Goal: Navigation & Orientation: Find specific page/section

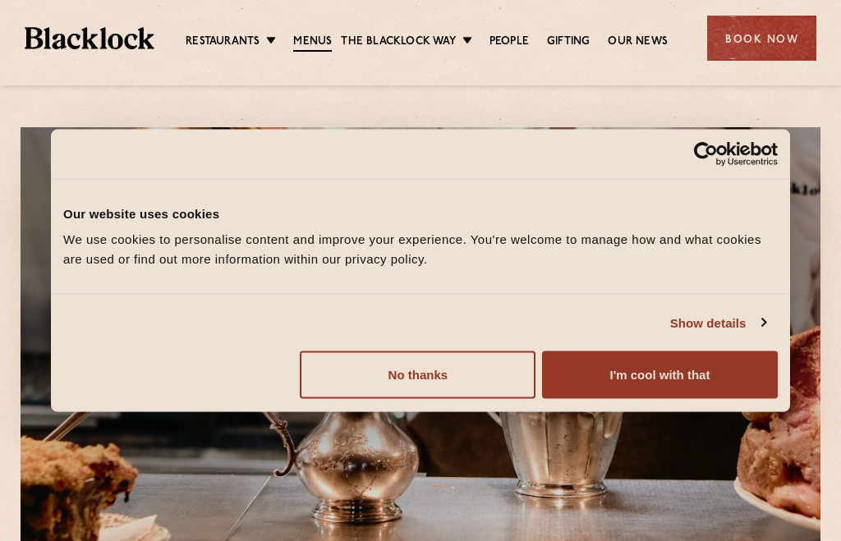
click at [619, 369] on button "I'm cool with that" at bounding box center [660, 376] width 236 height 48
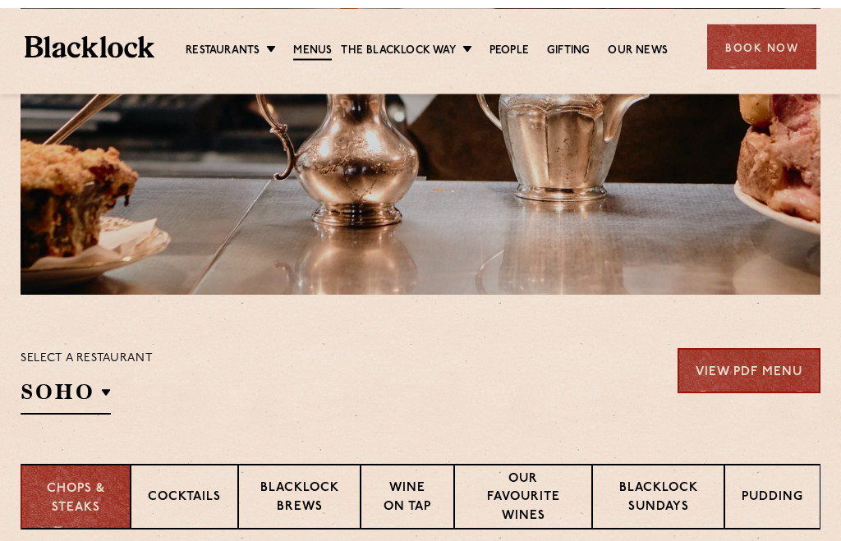
scroll to position [296, 0]
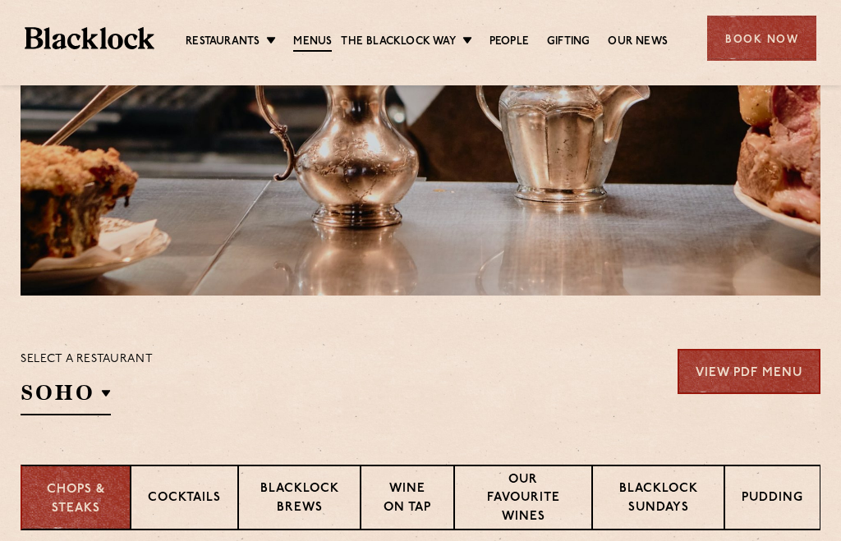
click at [663, 488] on p "Blacklock Sundays" at bounding box center [658, 500] width 98 height 39
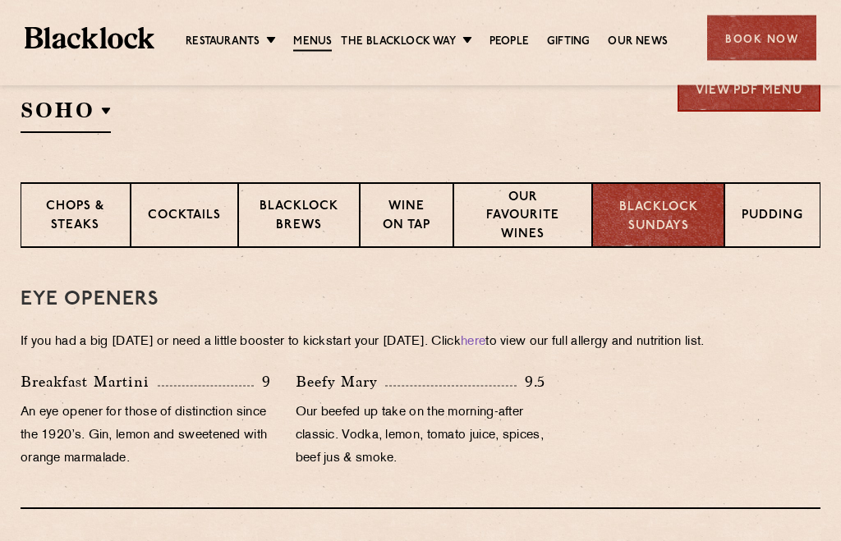
scroll to position [578, 0]
click at [784, 213] on p "Pudding" at bounding box center [773, 217] width 62 height 21
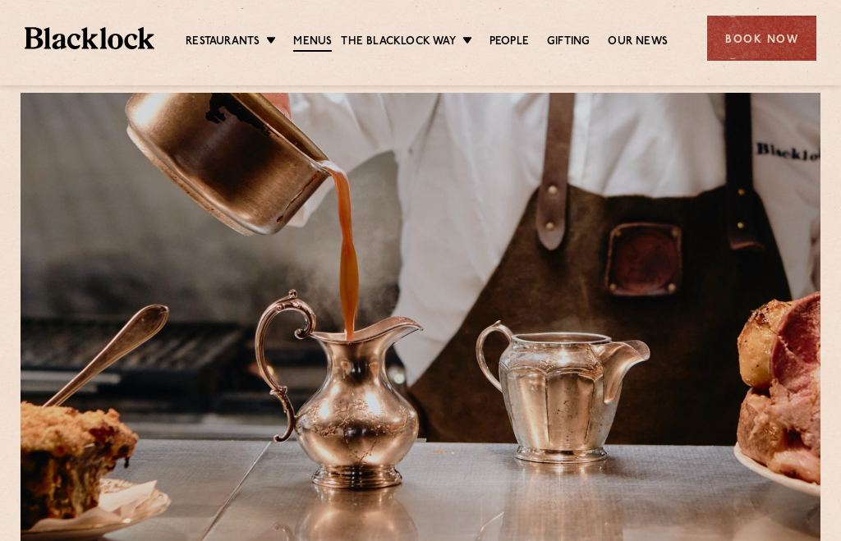
scroll to position [0, 0]
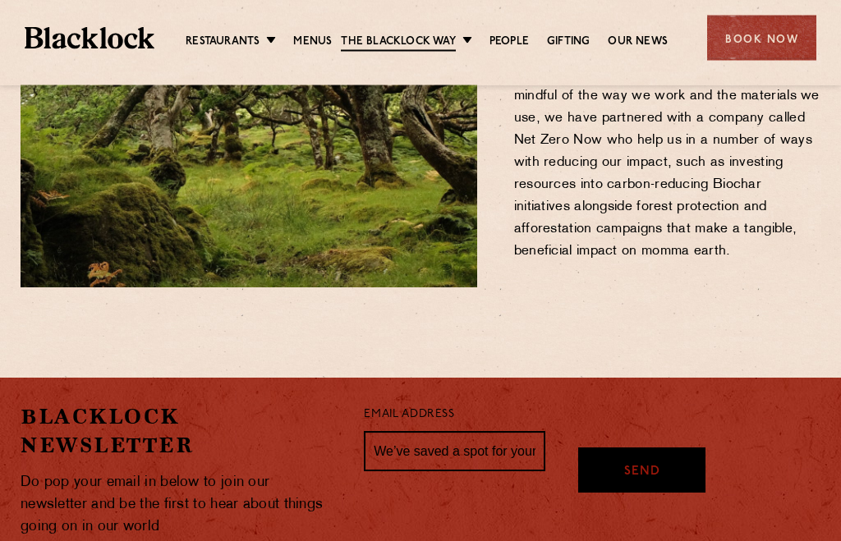
scroll to position [2402, 0]
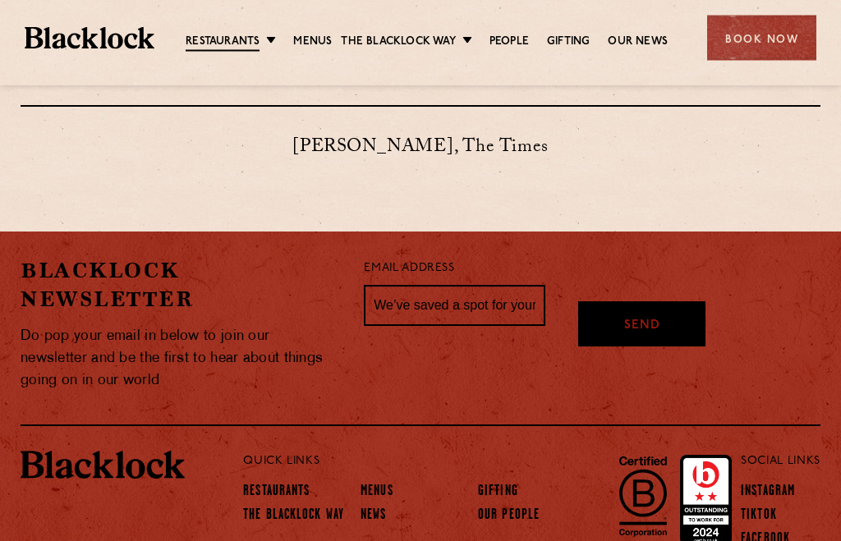
scroll to position [1764, 0]
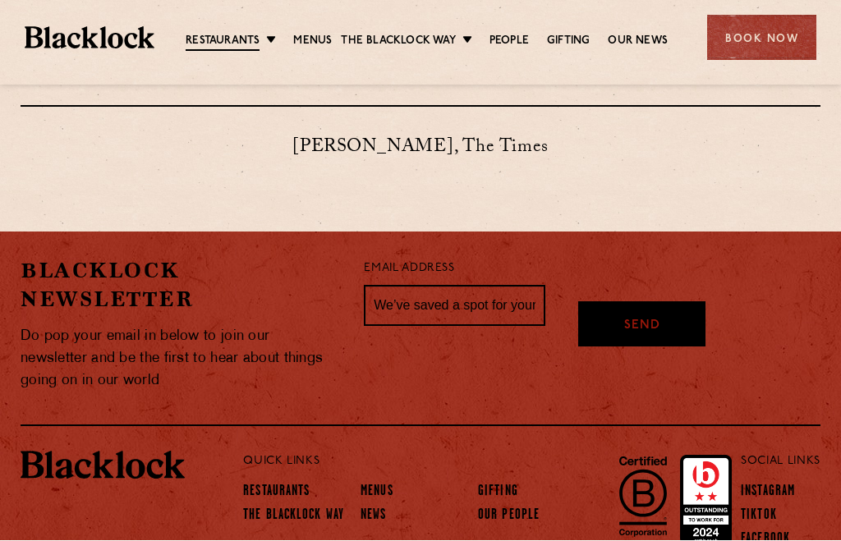
click at [282, 485] on link "Restaurants" at bounding box center [276, 493] width 67 height 16
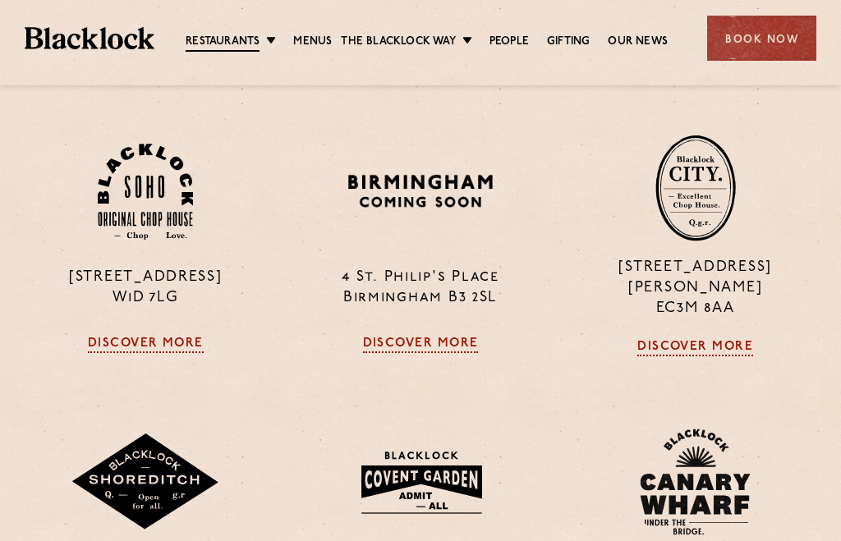
scroll to position [700, 0]
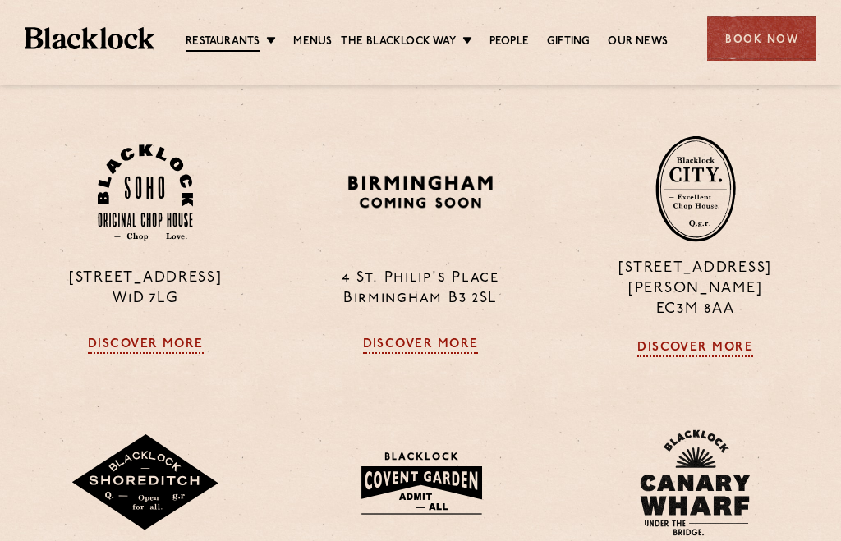
click at [781, 187] on div "13 Philpot Lane EC3M 8AA Discover More" at bounding box center [695, 247] width 275 height 222
